Goal: Navigation & Orientation: Go to known website

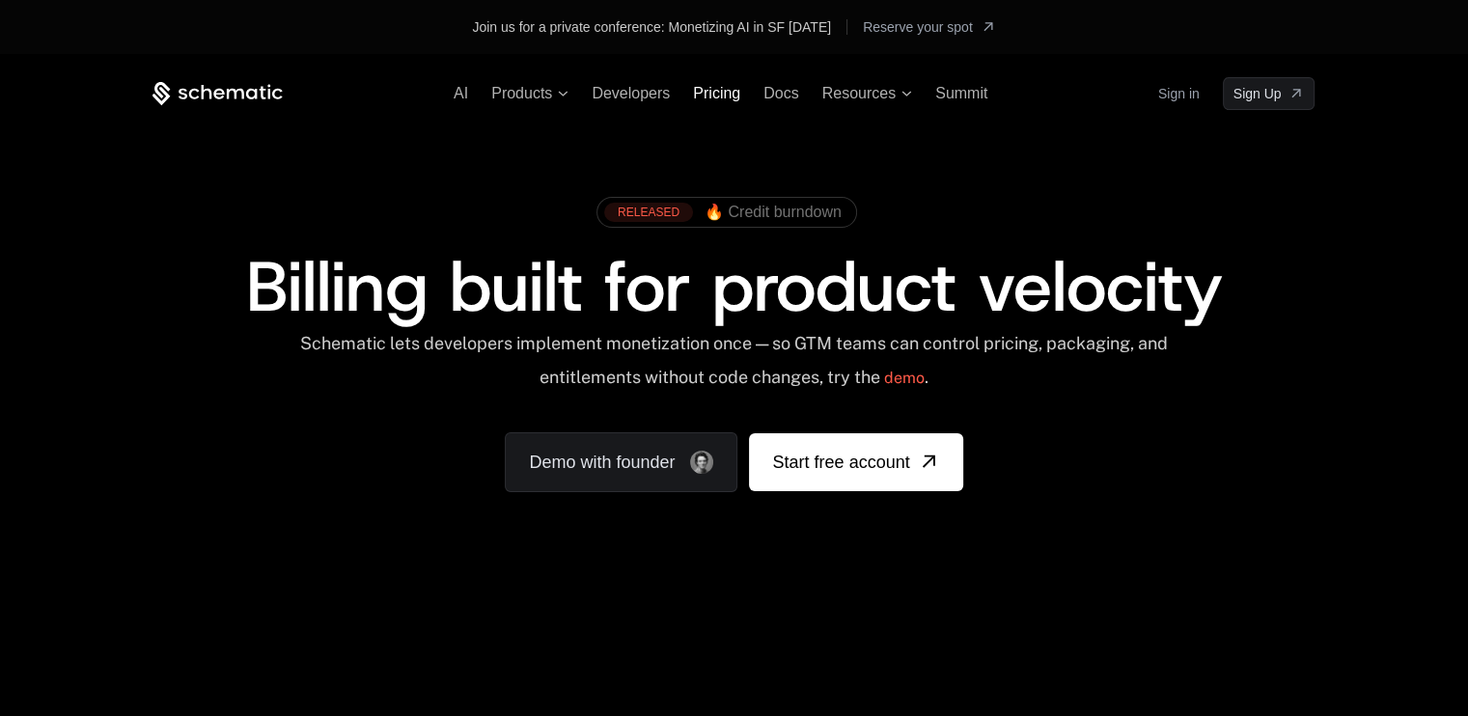
click at [717, 93] on span "Pricing" at bounding box center [716, 93] width 47 height 16
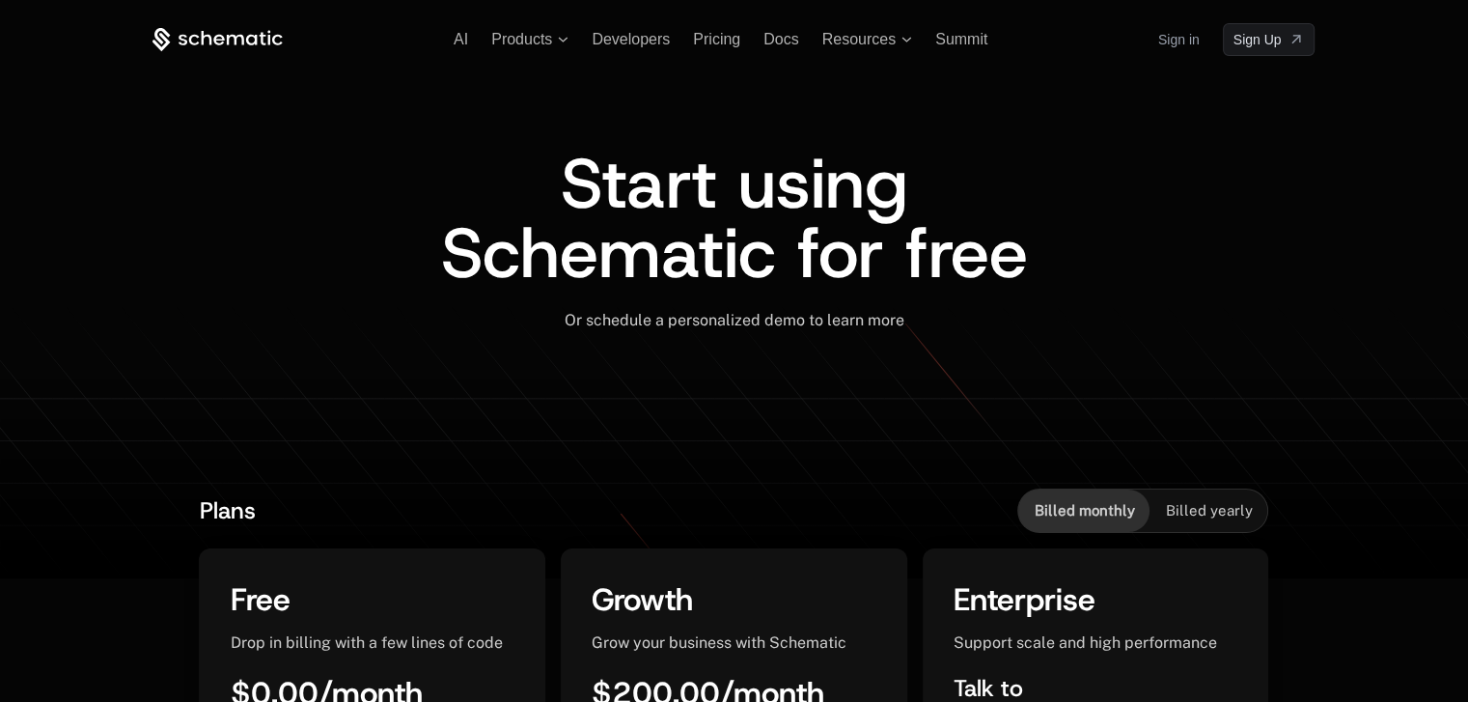
click at [1178, 34] on link "Sign in" at bounding box center [1178, 39] width 41 height 31
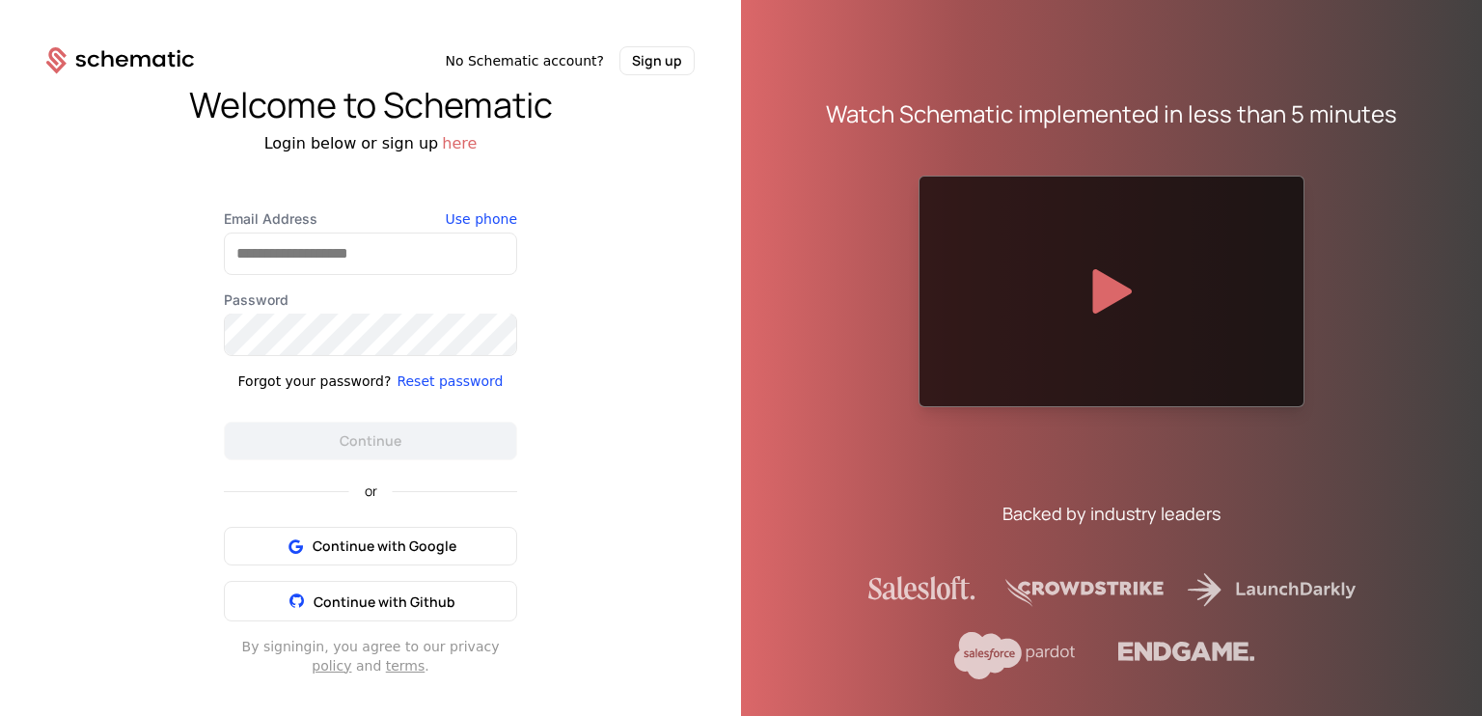
click at [609, 115] on div "Welcome to Schematic" at bounding box center [370, 105] width 741 height 39
